Goal: Information Seeking & Learning: Learn about a topic

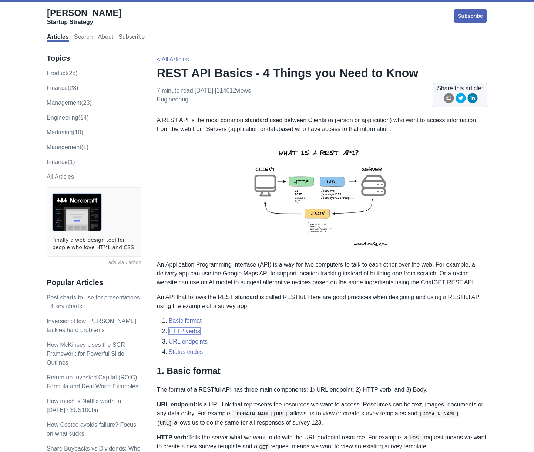
click at [191, 331] on link "HTTP verbs" at bounding box center [184, 331] width 31 height 6
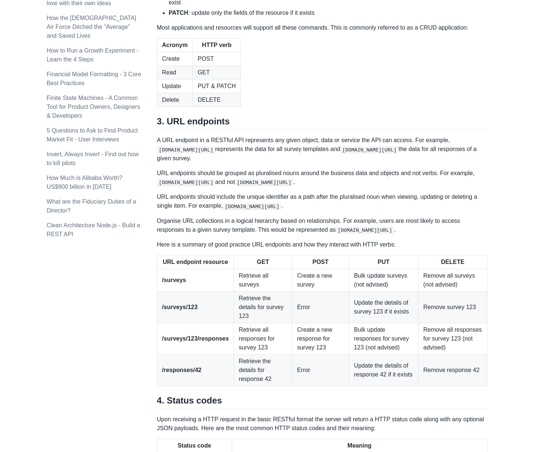
scroll to position [765, 0]
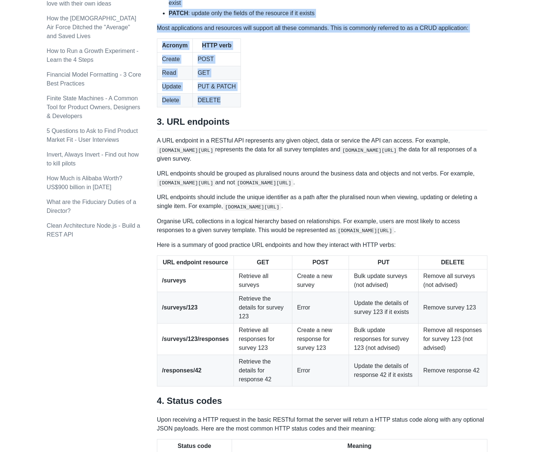
drag, startPoint x: 158, startPoint y: 64, endPoint x: 255, endPoint y: 216, distance: 180.8
copy div "There are 5 basic verb commands when making a HTTP request: GET : make a read o…"
click at [306, 107] on table "Acronym HTTP verb Create POST Read GET Update PUT & PATCH Delete DELETE" at bounding box center [322, 73] width 331 height 69
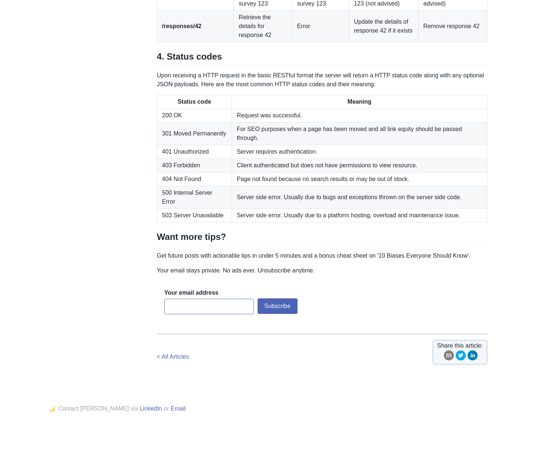
scroll to position [1120, 0]
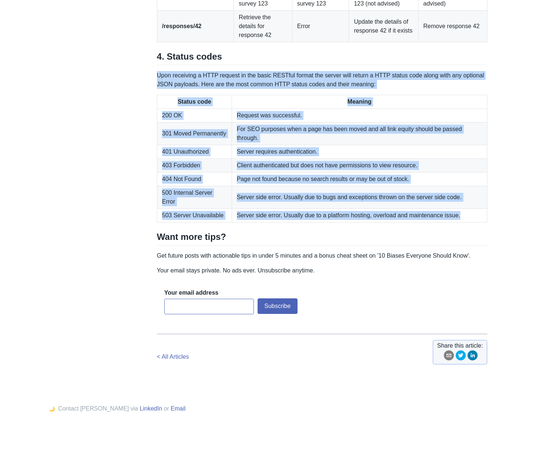
drag, startPoint x: 158, startPoint y: 180, endPoint x: 475, endPoint y: 319, distance: 346.0
copy div "Upon receiving a HTTP request in the basic RESTful format the server will retur…"
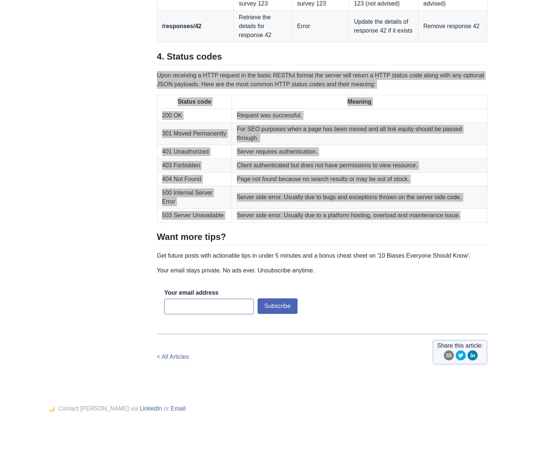
scroll to position [1188, 0]
